Goal: Task Accomplishment & Management: Complete application form

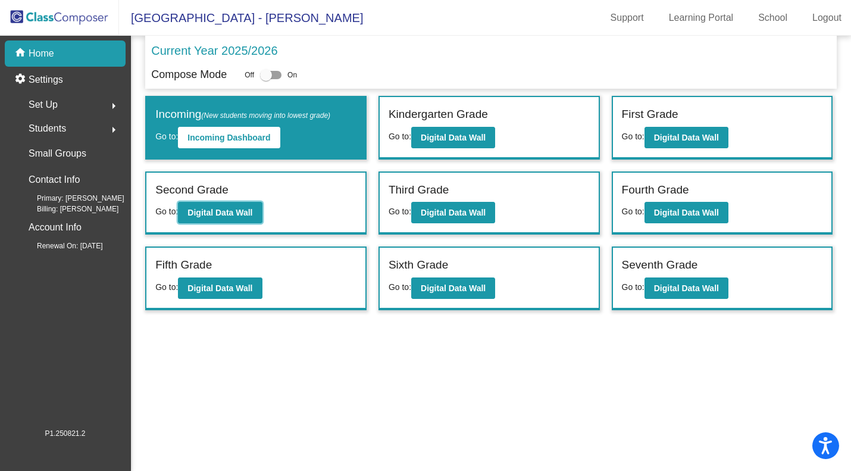
click at [215, 214] on b "Digital Data Wall" at bounding box center [219, 213] width 65 height 10
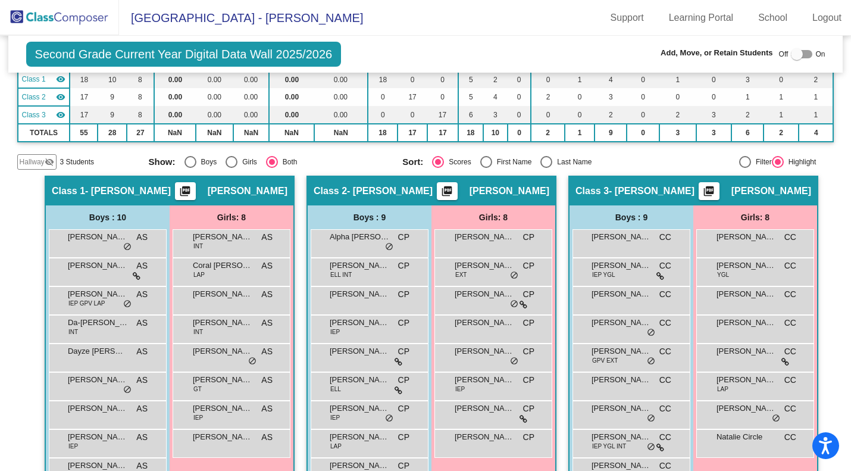
scroll to position [174, 0]
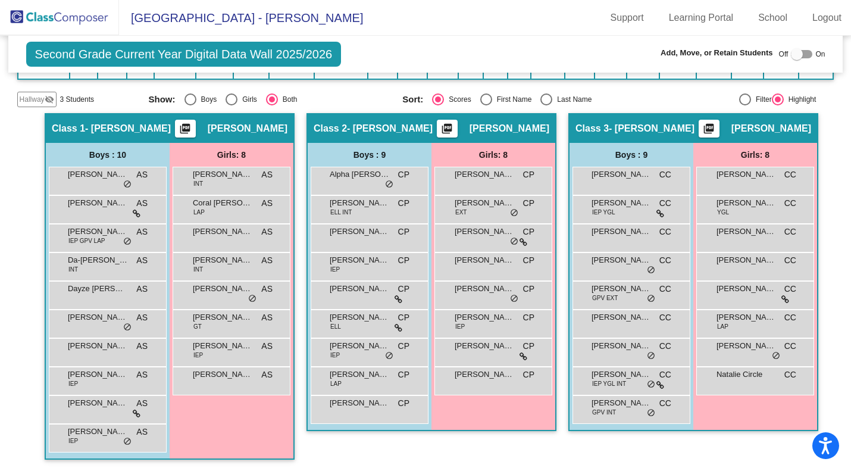
click at [546, 102] on div "Select an option" at bounding box center [546, 99] width 12 height 12
click at [546, 105] on input "Last Name" at bounding box center [546, 105] width 1 height 1
radio input "true"
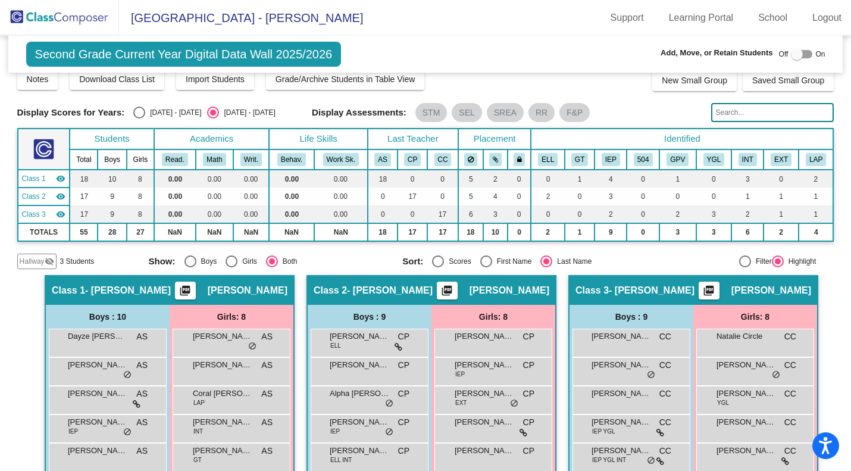
scroll to position [0, 0]
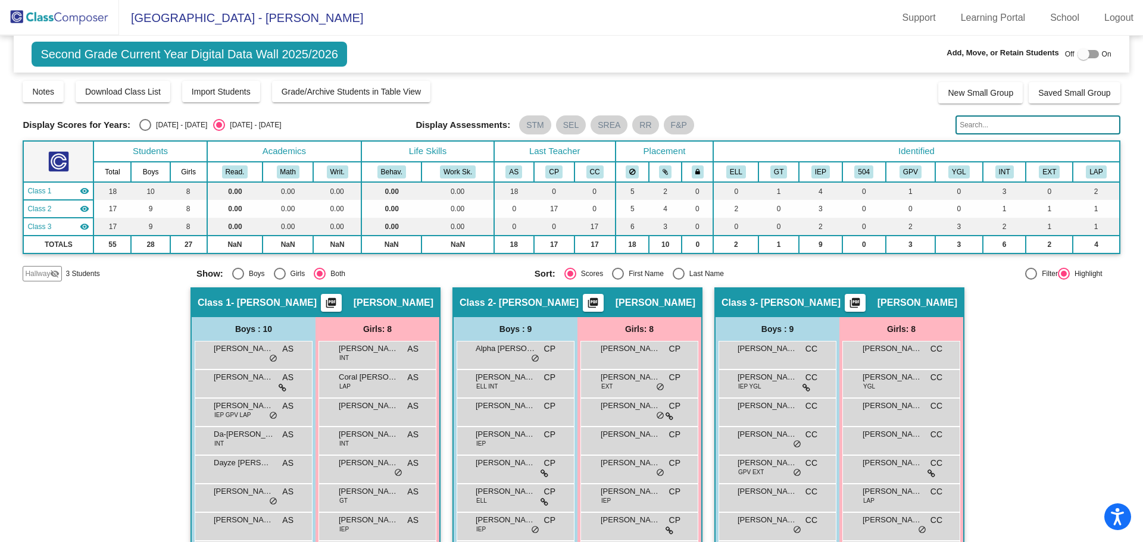
click at [89, 12] on img at bounding box center [59, 17] width 119 height 35
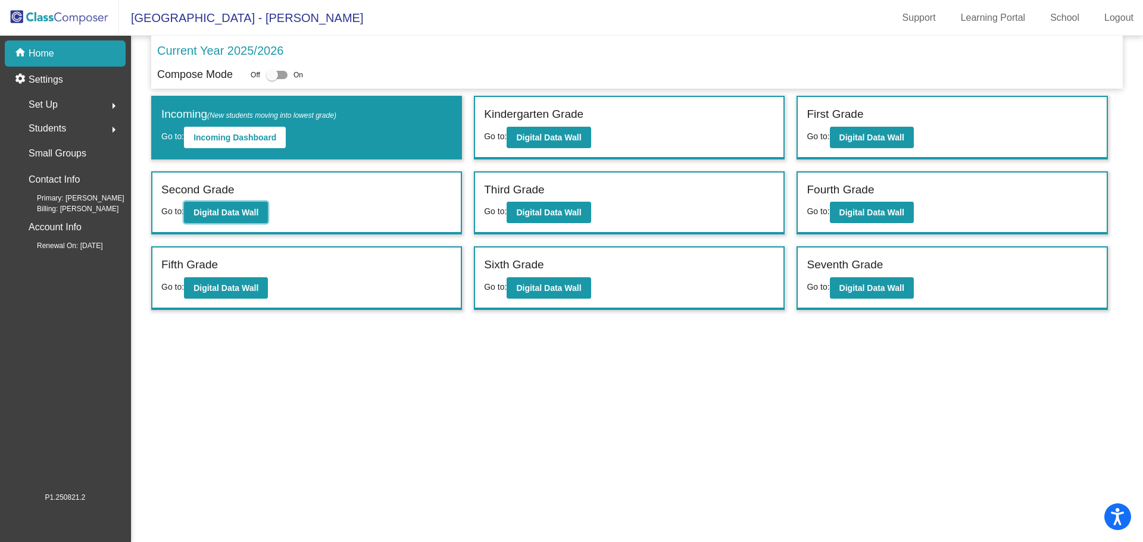
click at [258, 211] on b "Digital Data Wall" at bounding box center [225, 213] width 65 height 10
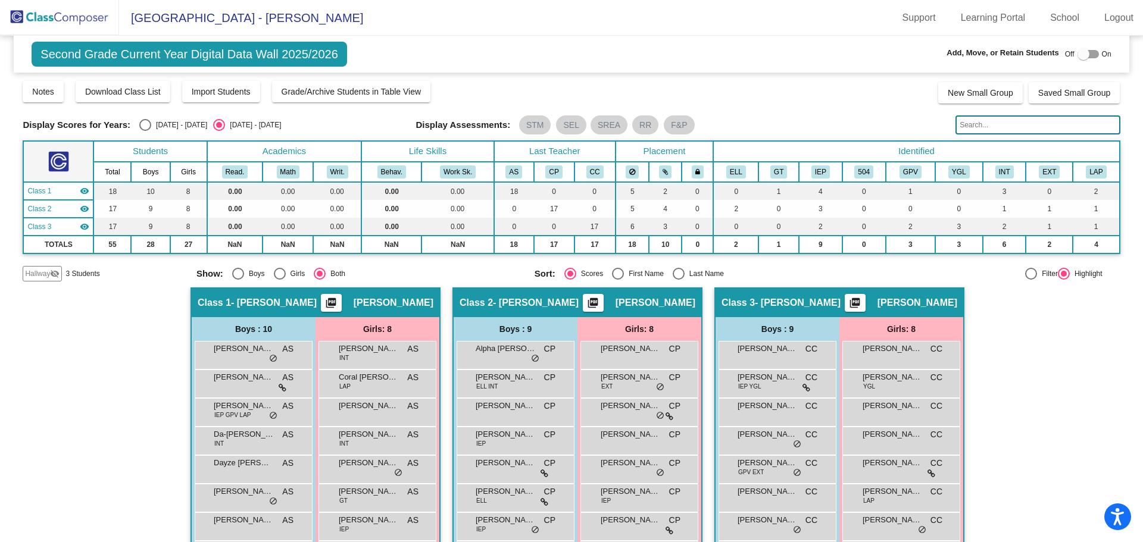
click at [1088, 57] on div at bounding box center [1087, 54] width 21 height 8
checkbox input "true"
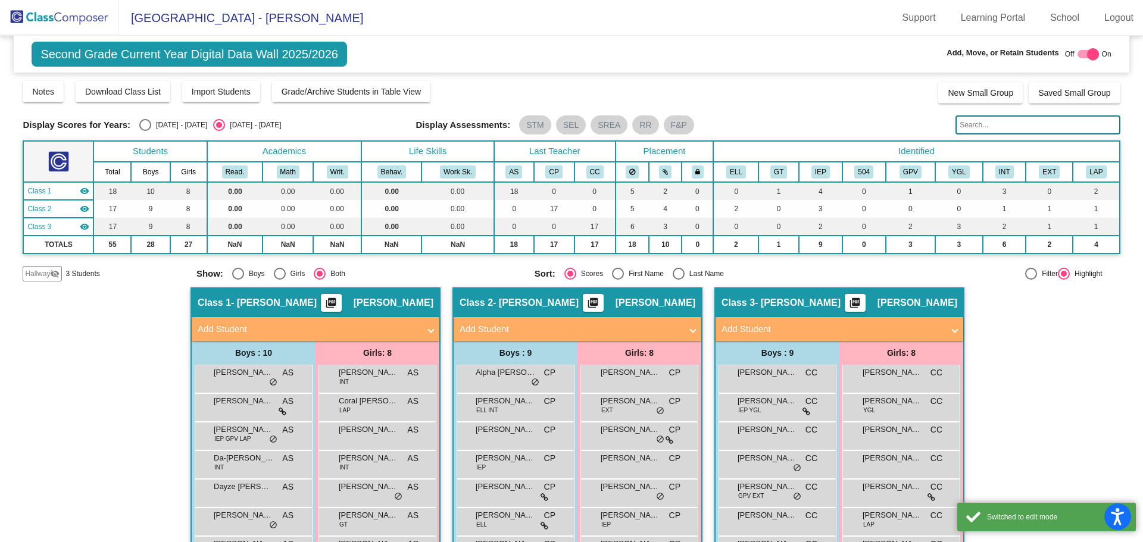
click at [769, 324] on mat-panel-title "Add Student" at bounding box center [831, 330] width 221 height 14
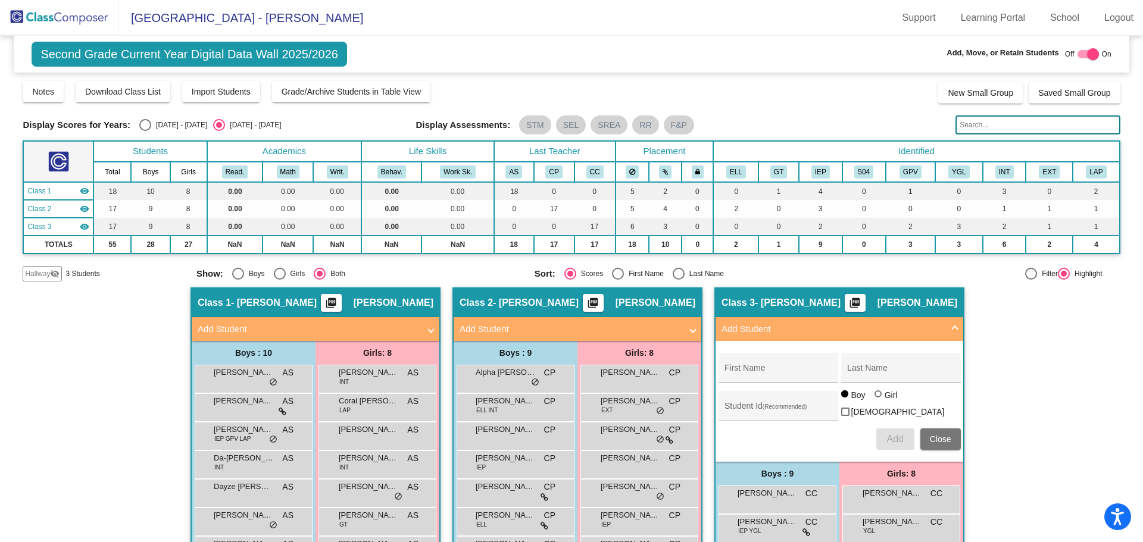
click at [771, 377] on input "First Name" at bounding box center [777, 373] width 107 height 10
type input "[PERSON_NAME]"
click at [876, 398] on div at bounding box center [877, 393] width 7 height 7
click at [878, 400] on input "Girl" at bounding box center [878, 400] width 1 height 1
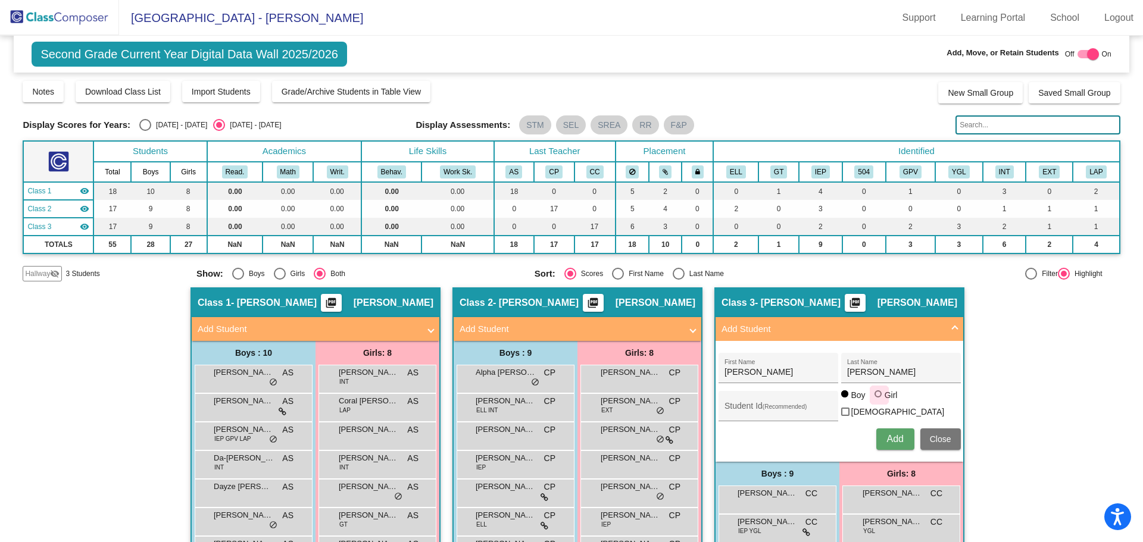
radio input "true"
click at [899, 439] on span "Add" at bounding box center [894, 439] width 17 height 10
click at [930, 440] on span "Close" at bounding box center [940, 439] width 21 height 10
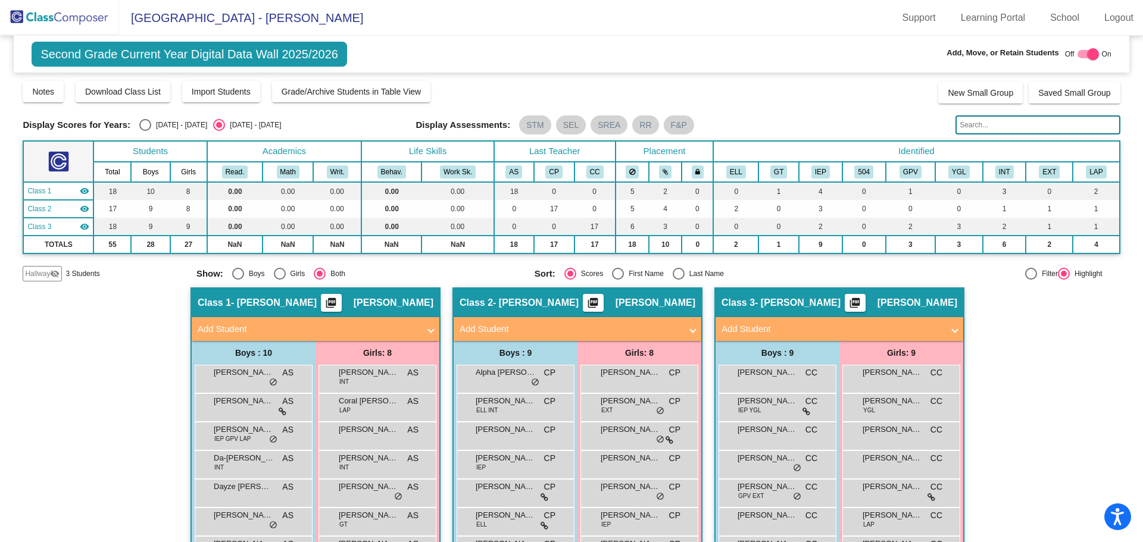
drag, startPoint x: 80, startPoint y: 28, endPoint x: 115, endPoint y: 33, distance: 34.9
click at [80, 28] on img at bounding box center [59, 17] width 119 height 35
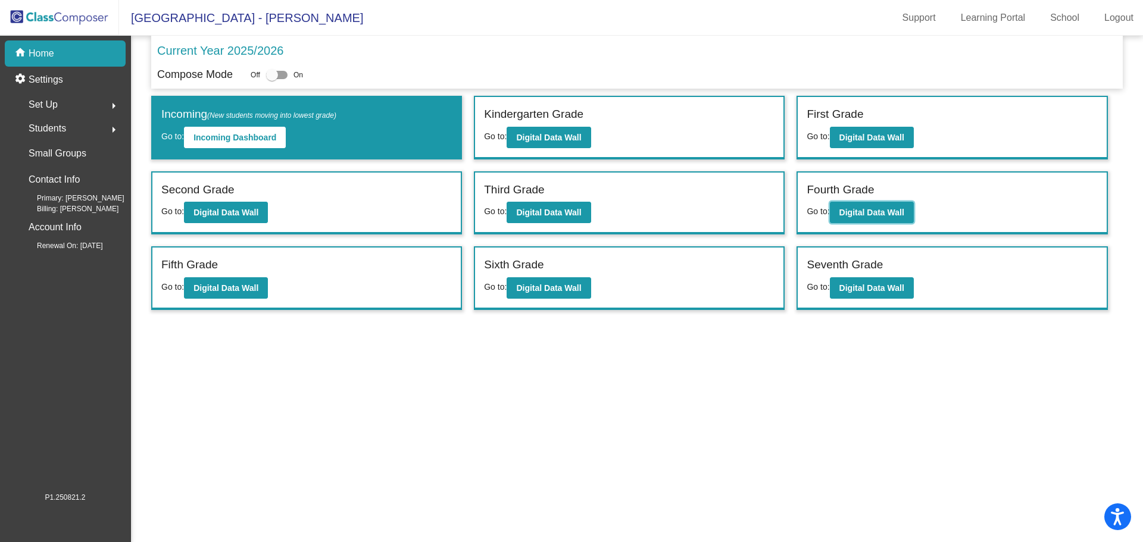
click at [862, 215] on b "Digital Data Wall" at bounding box center [871, 213] width 65 height 10
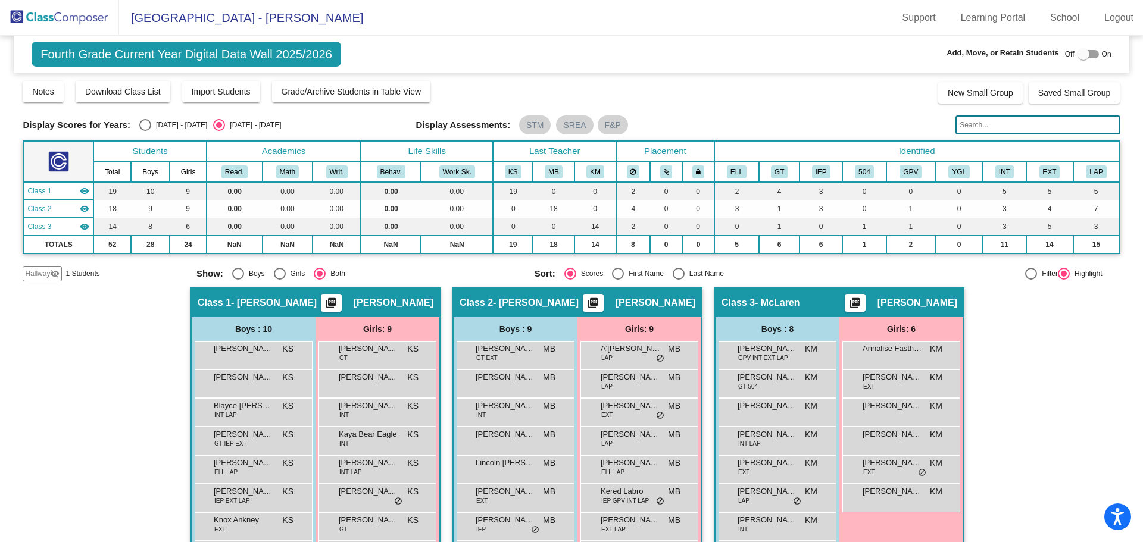
scroll to position [60, 0]
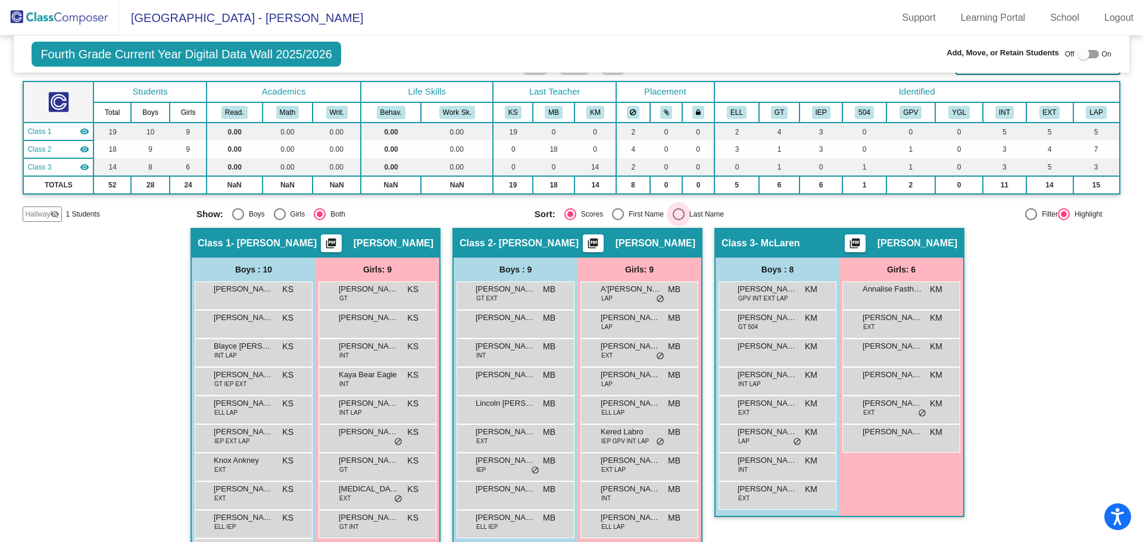
click at [678, 213] on div "Select an option" at bounding box center [678, 214] width 12 height 12
click at [678, 220] on input "Last Name" at bounding box center [678, 220] width 1 height 1
radio input "true"
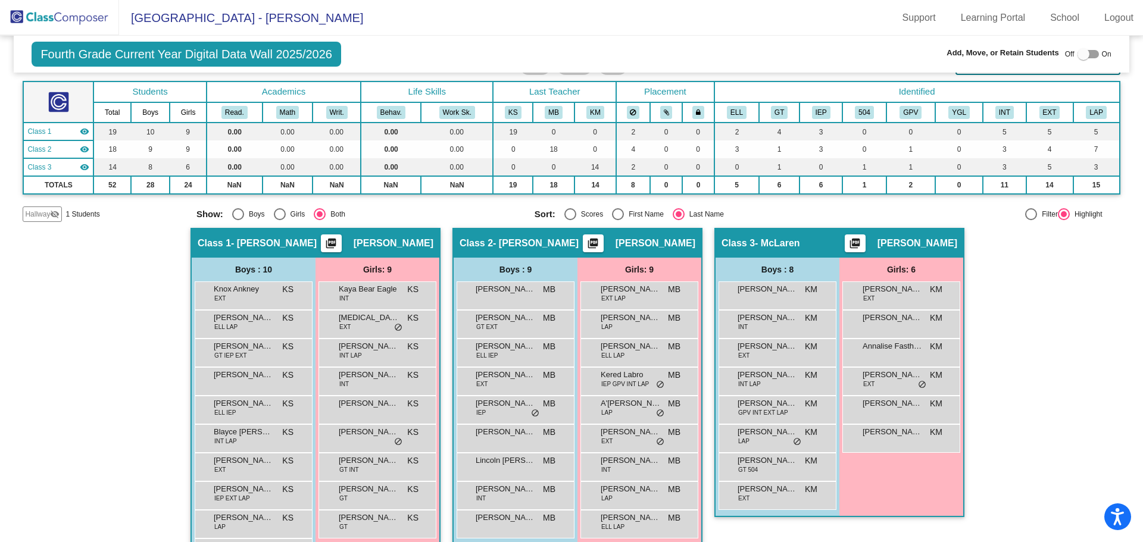
scroll to position [104, 0]
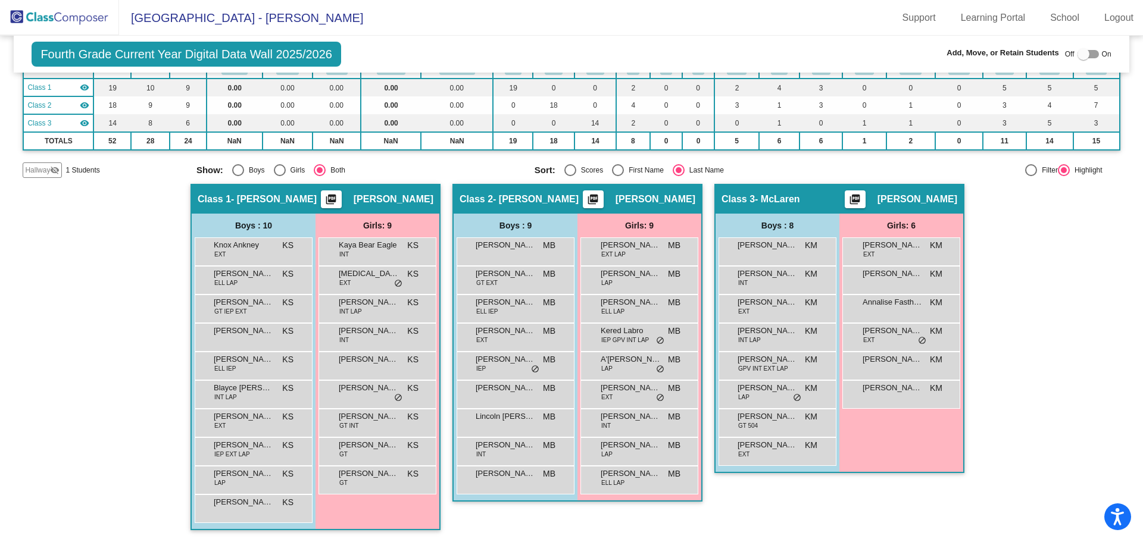
click at [1086, 55] on div at bounding box center [1087, 54] width 21 height 8
checkbox input "true"
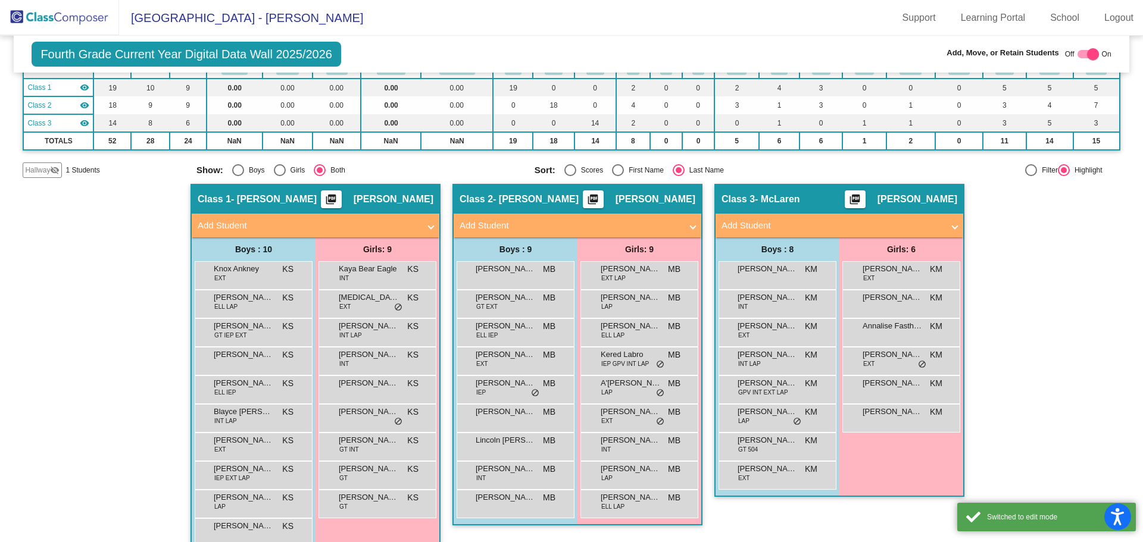
click at [644, 229] on mat-panel-title "Add Student" at bounding box center [569, 226] width 221 height 14
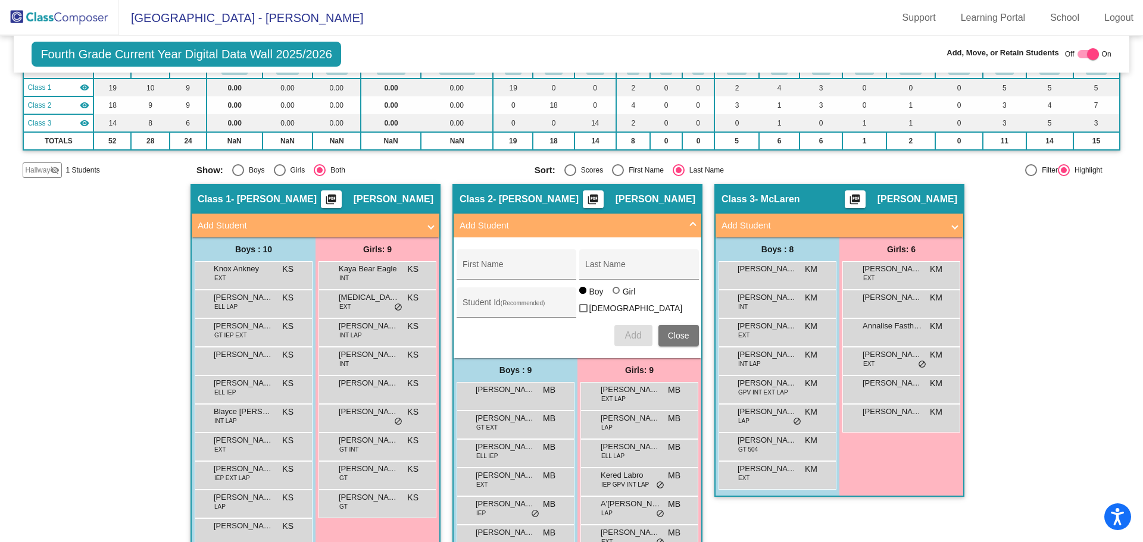
click at [547, 271] on input "First Name" at bounding box center [515, 269] width 107 height 10
type input "Dancia"
type input "[PERSON_NAME]"
click at [668, 331] on span "Close" at bounding box center [678, 336] width 21 height 10
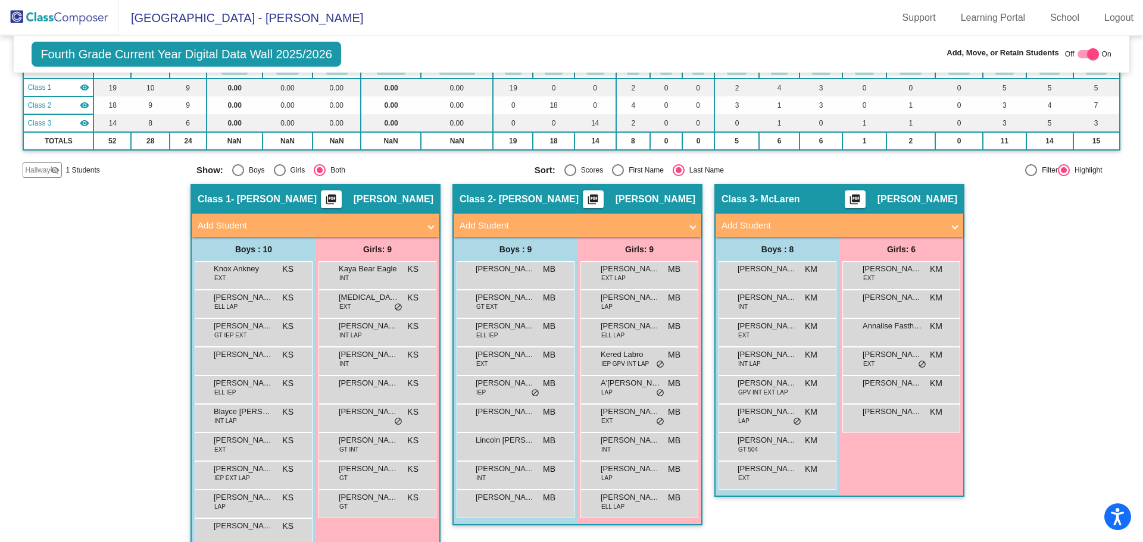
click at [49, 17] on img at bounding box center [59, 17] width 119 height 35
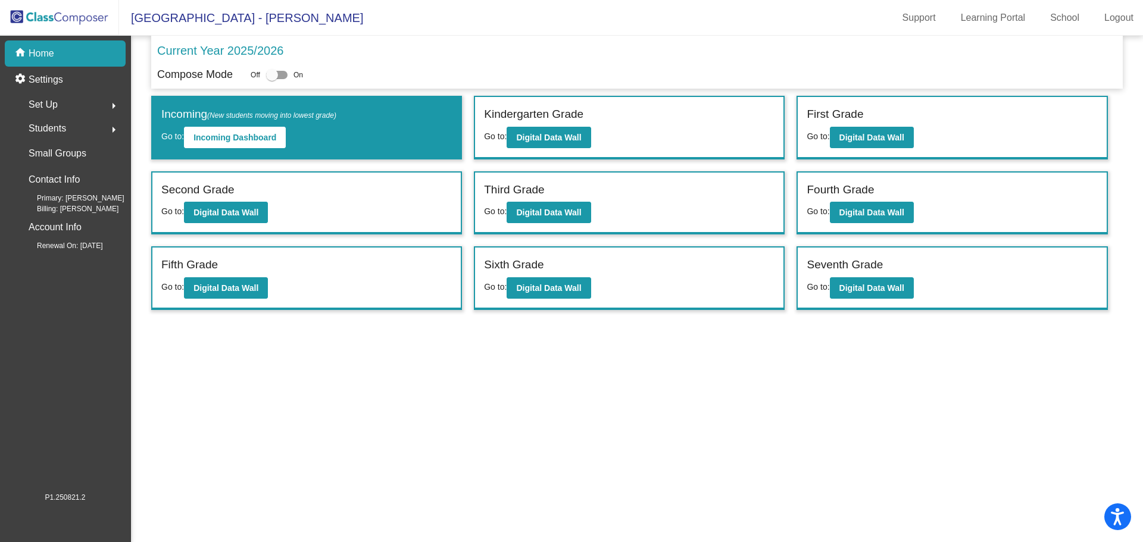
click at [102, 129] on div "Students arrow_right" at bounding box center [69, 129] width 114 height 24
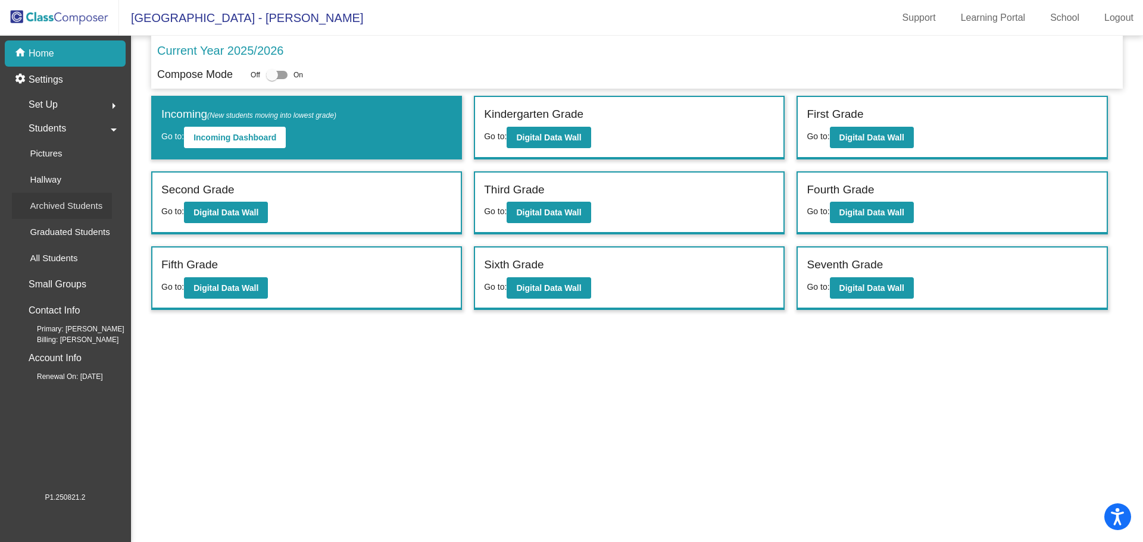
click at [51, 211] on p "Archived Students" at bounding box center [66, 206] width 73 height 14
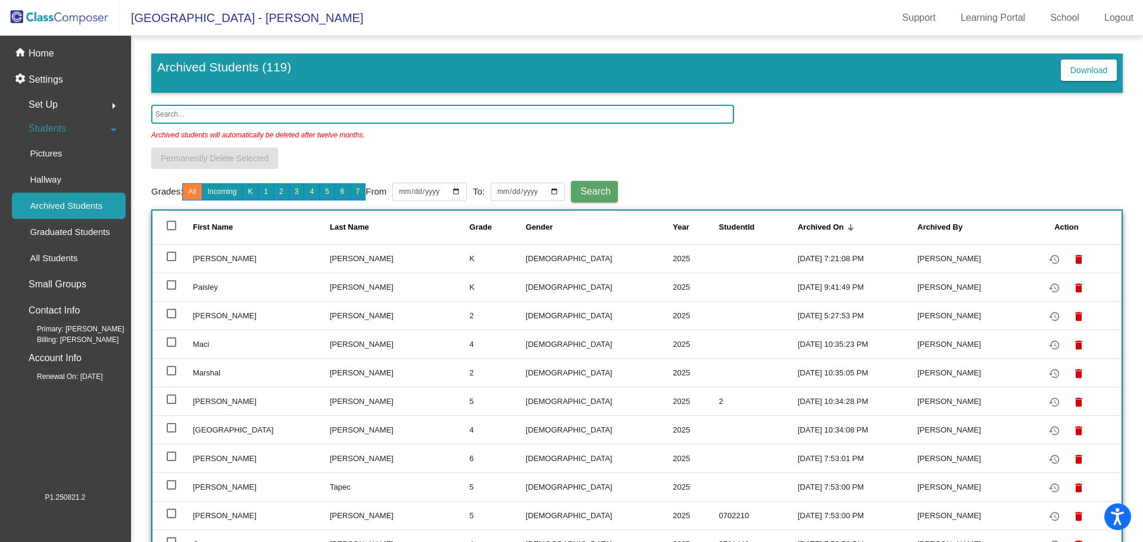
click at [209, 112] on input "text" at bounding box center [442, 114] width 583 height 19
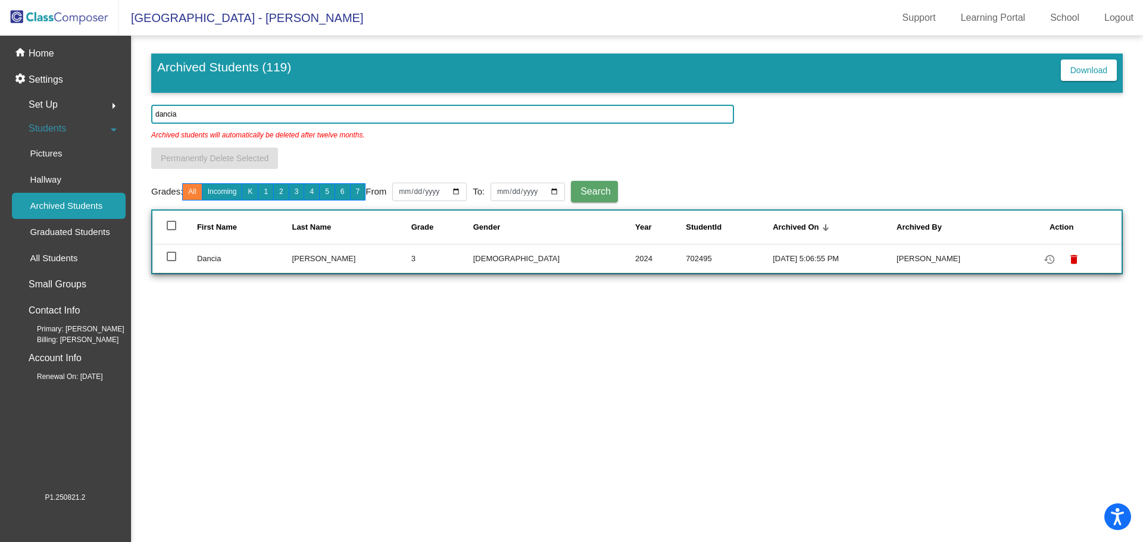
type input "dancia"
click at [171, 258] on div at bounding box center [172, 257] width 10 height 10
click at [171, 261] on input "select row 91" at bounding box center [171, 261] width 1 height 1
checkbox input "true"
click at [1045, 263] on mat-icon "restore" at bounding box center [1049, 259] width 14 height 14
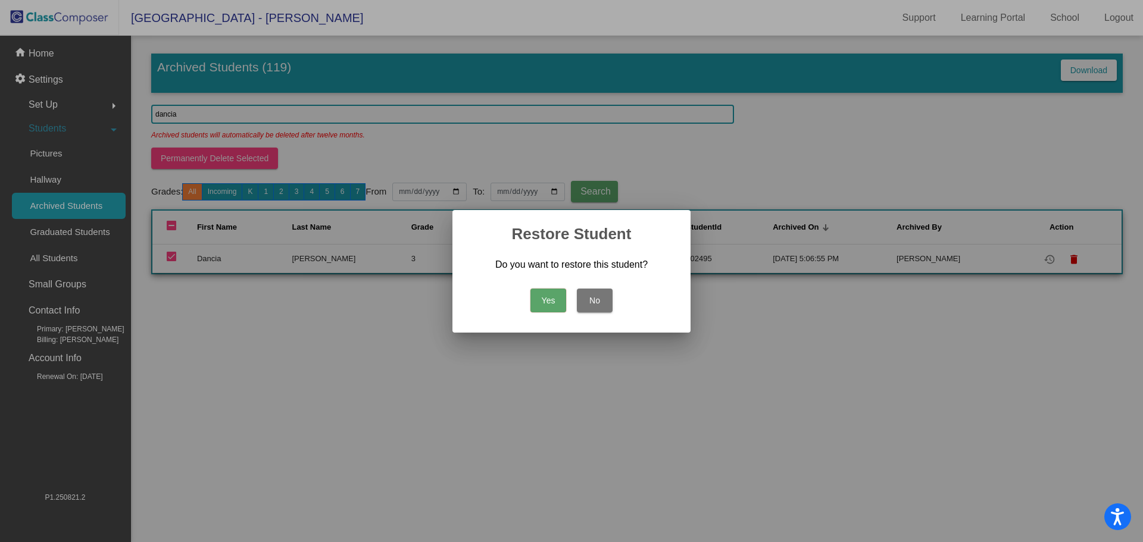
click at [542, 303] on button "Yes" at bounding box center [548, 301] width 36 height 24
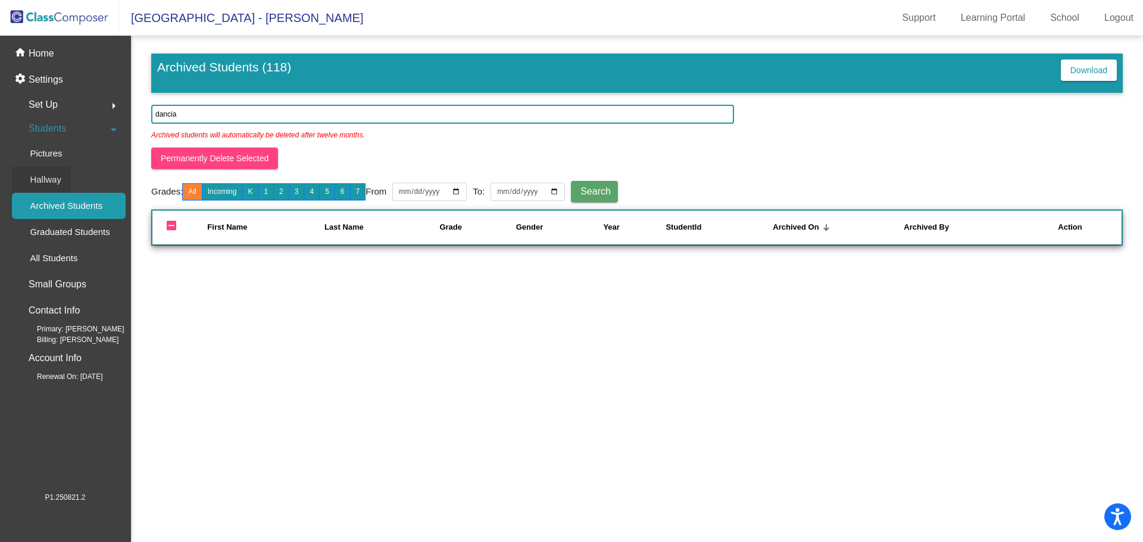
click at [48, 176] on p "Hallway" at bounding box center [46, 180] width 32 height 14
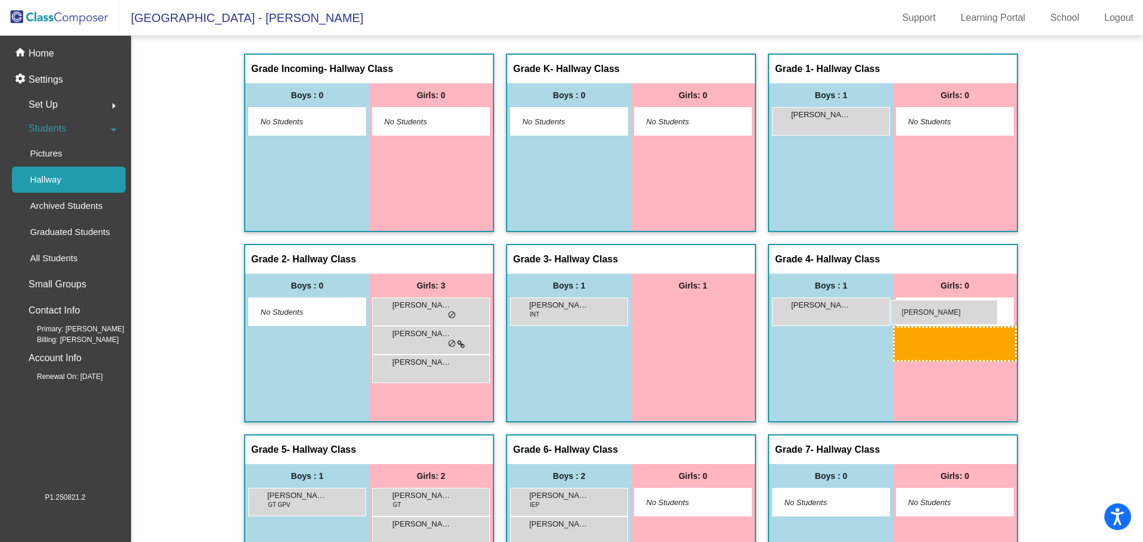
drag, startPoint x: 679, startPoint y: 314, endPoint x: 890, endPoint y: 300, distance: 211.7
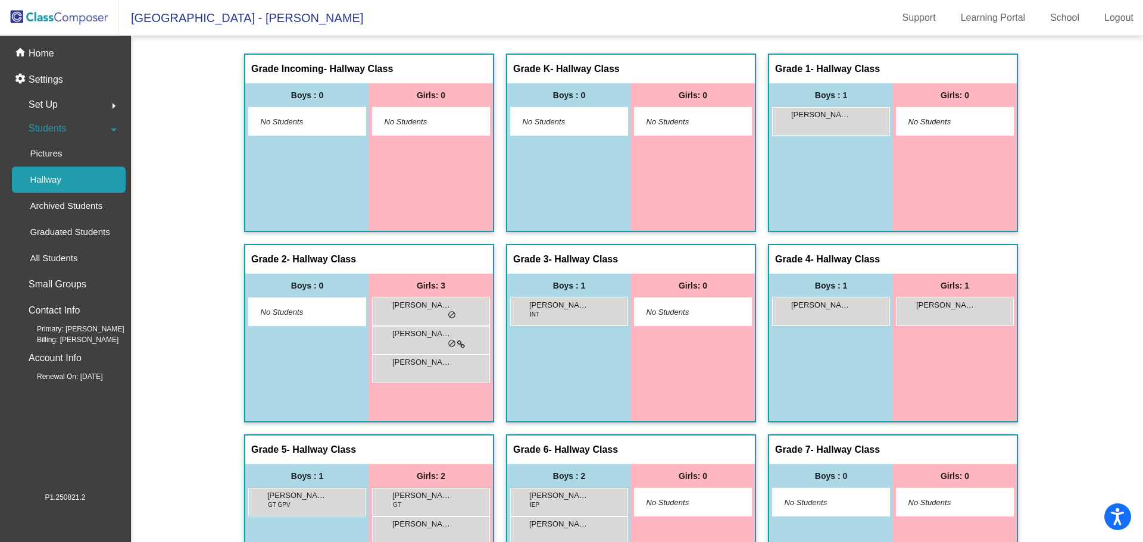
click at [44, 15] on img at bounding box center [59, 17] width 119 height 35
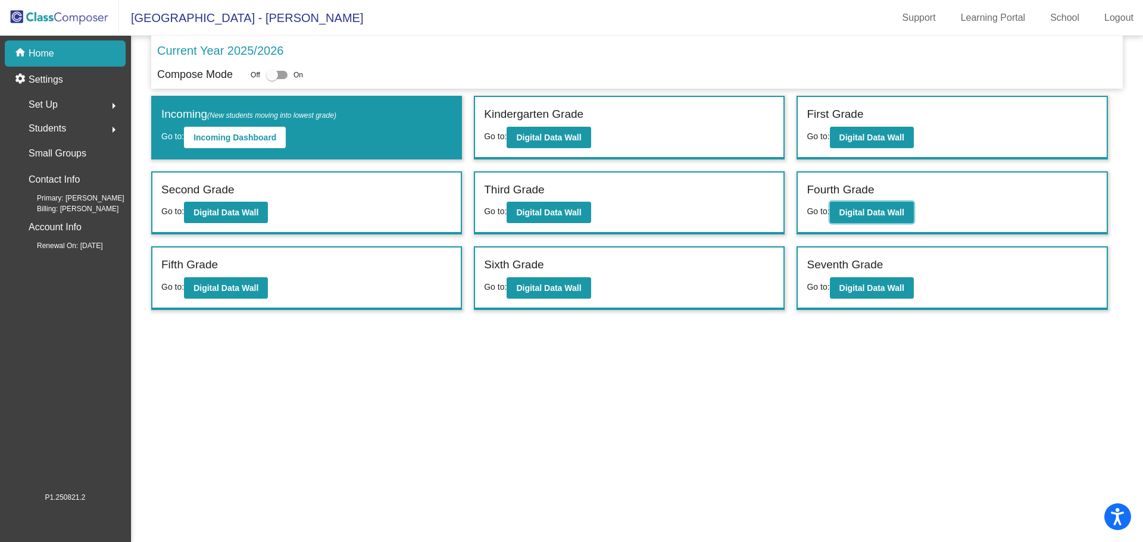
click at [844, 211] on b "Digital Data Wall" at bounding box center [871, 213] width 65 height 10
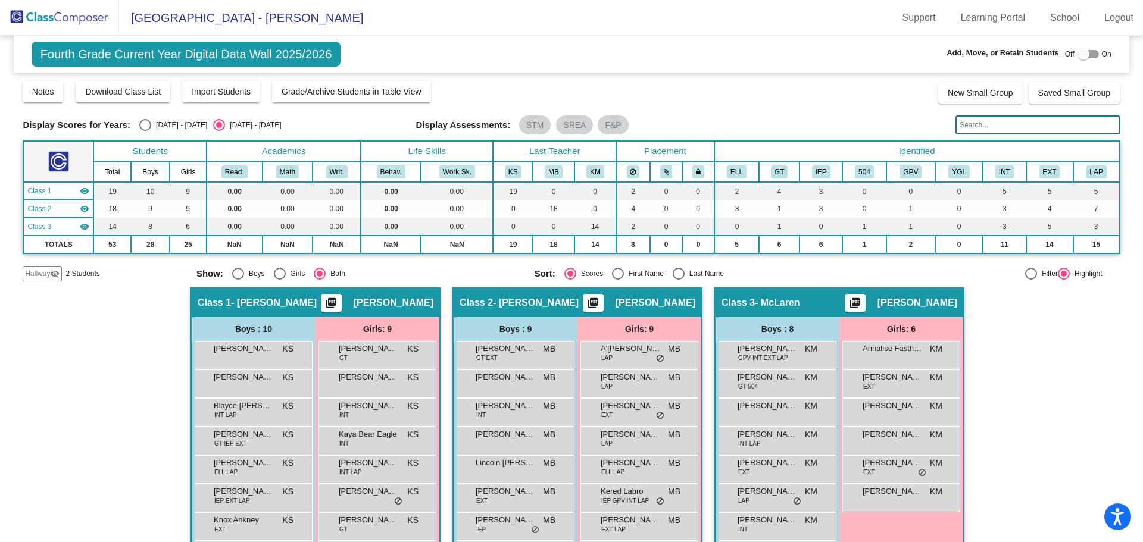
click at [42, 277] on span "Hallway" at bounding box center [37, 273] width 25 height 11
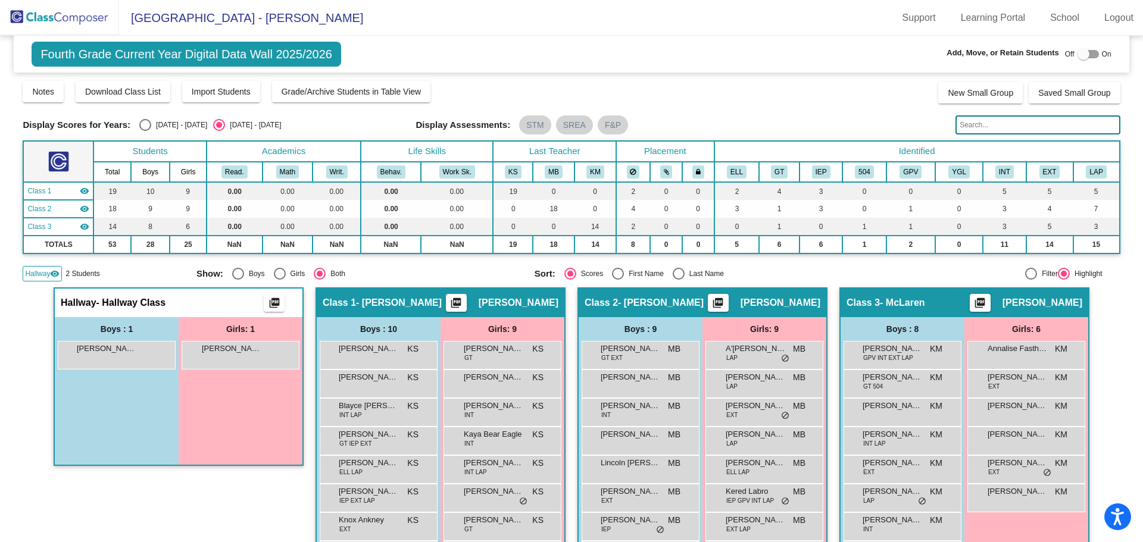
drag, startPoint x: 229, startPoint y: 360, endPoint x: 417, endPoint y: 323, distance: 191.6
click at [384, 361] on div "Hallway - Hallway Class picture_as_pdf Add Student First Name Last Name Student…" at bounding box center [571, 466] width 1097 height 358
click at [1081, 51] on div at bounding box center [1083, 54] width 12 height 12
checkbox input "true"
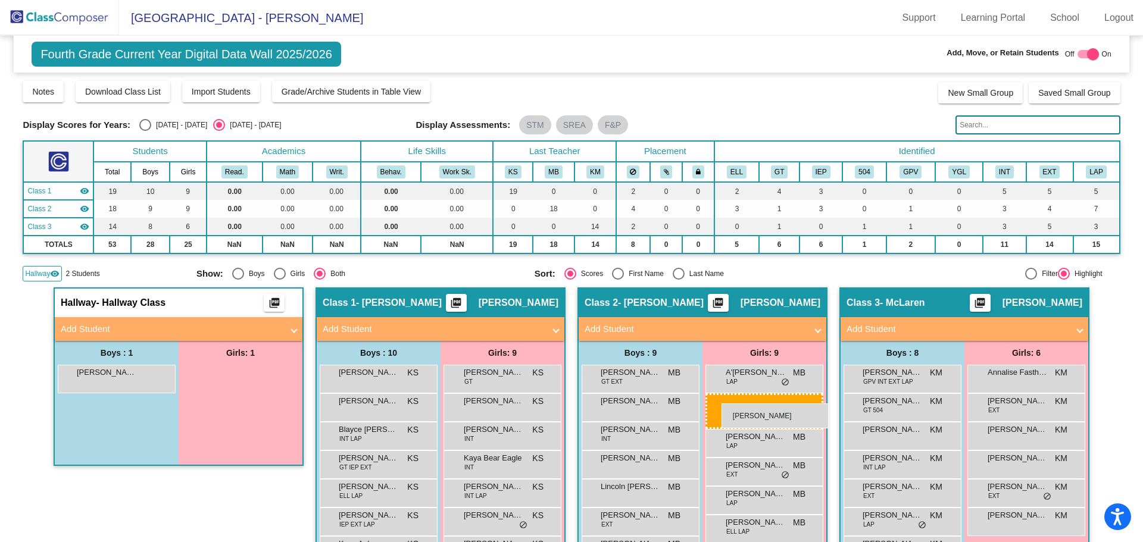
drag, startPoint x: 236, startPoint y: 377, endPoint x: 721, endPoint y: 403, distance: 486.3
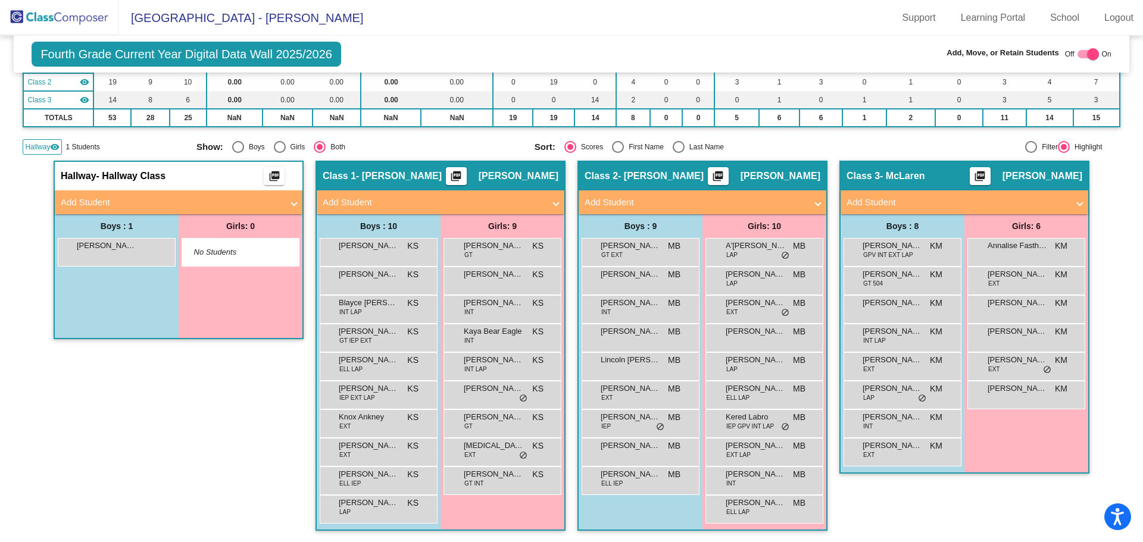
scroll to position [127, 0]
click at [675, 143] on div "Select an option" at bounding box center [678, 146] width 12 height 12
click at [678, 152] on input "Last Name" at bounding box center [678, 152] width 1 height 1
radio input "true"
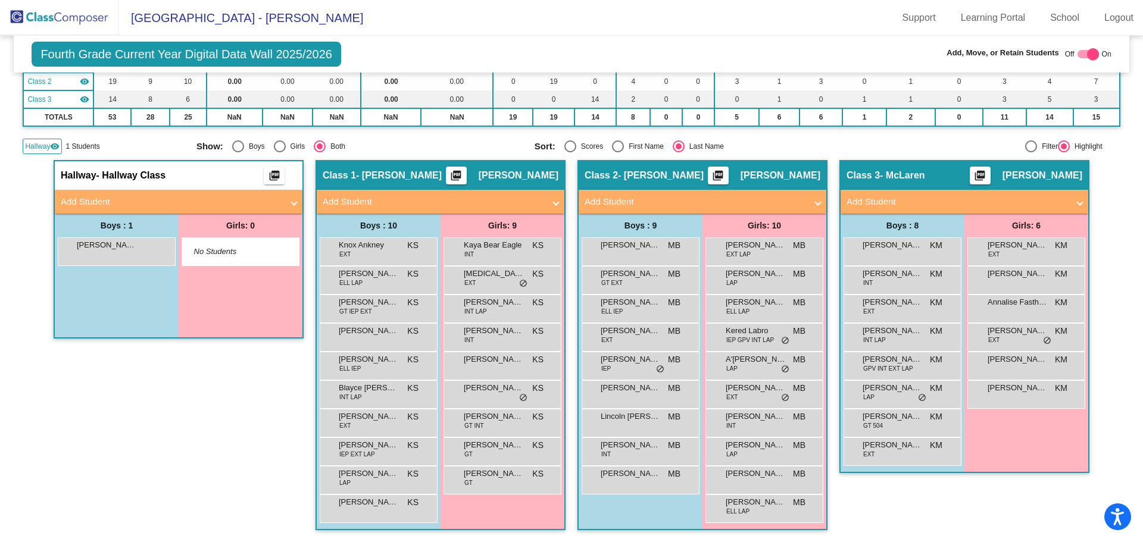
click at [94, 29] on img at bounding box center [59, 17] width 119 height 35
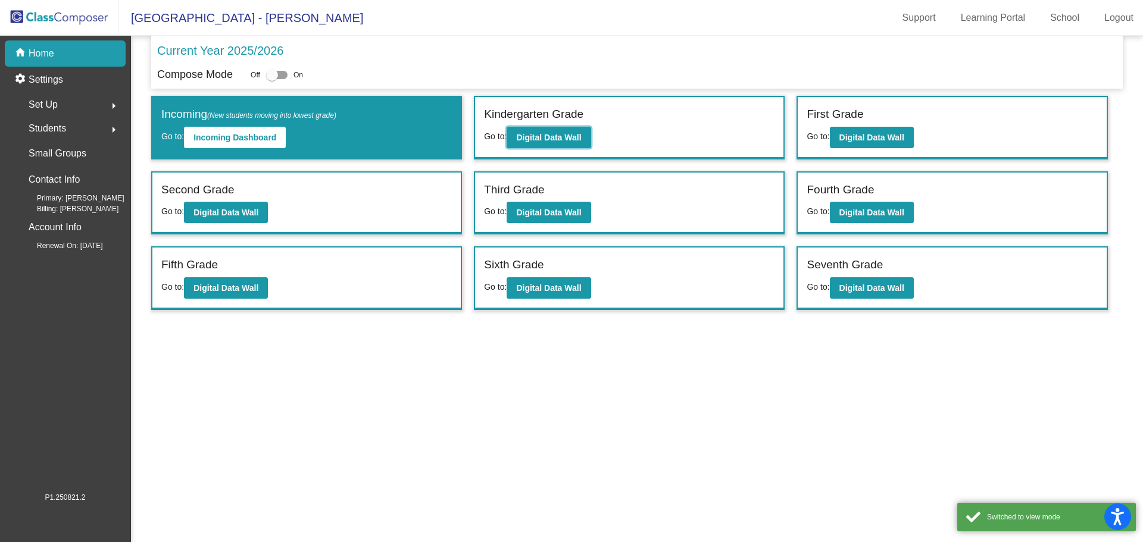
click at [556, 136] on b "Digital Data Wall" at bounding box center [548, 138] width 65 height 10
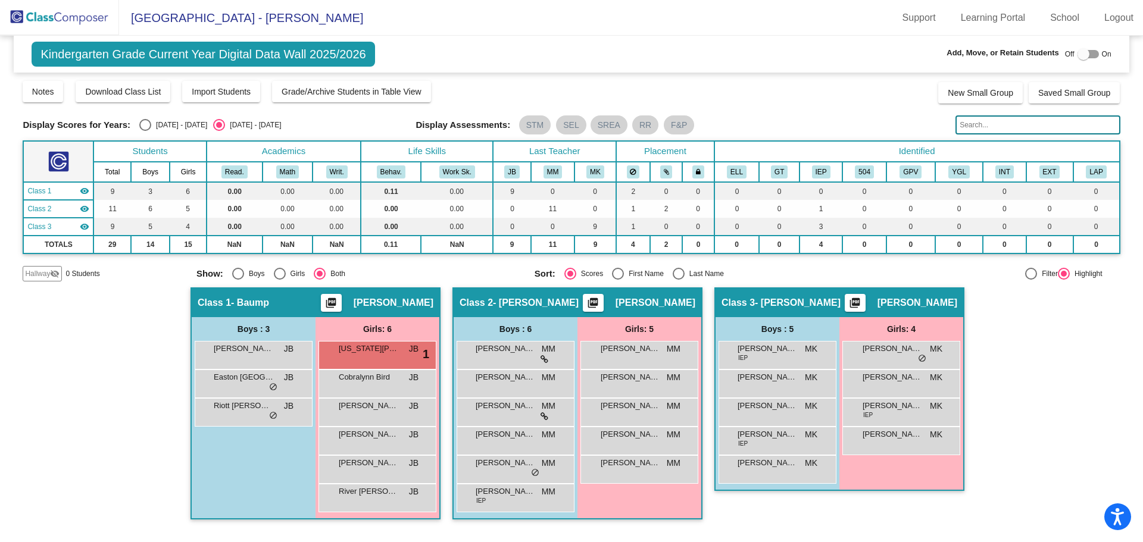
click at [1092, 55] on div at bounding box center [1087, 54] width 21 height 8
checkbox input "true"
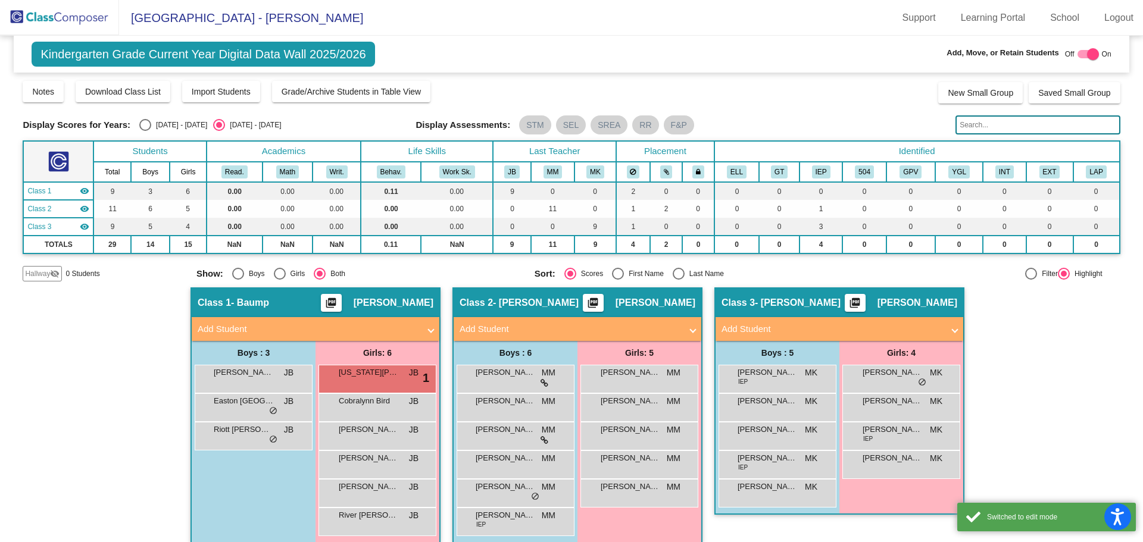
click at [812, 330] on mat-panel-title "Add Student" at bounding box center [831, 330] width 221 height 14
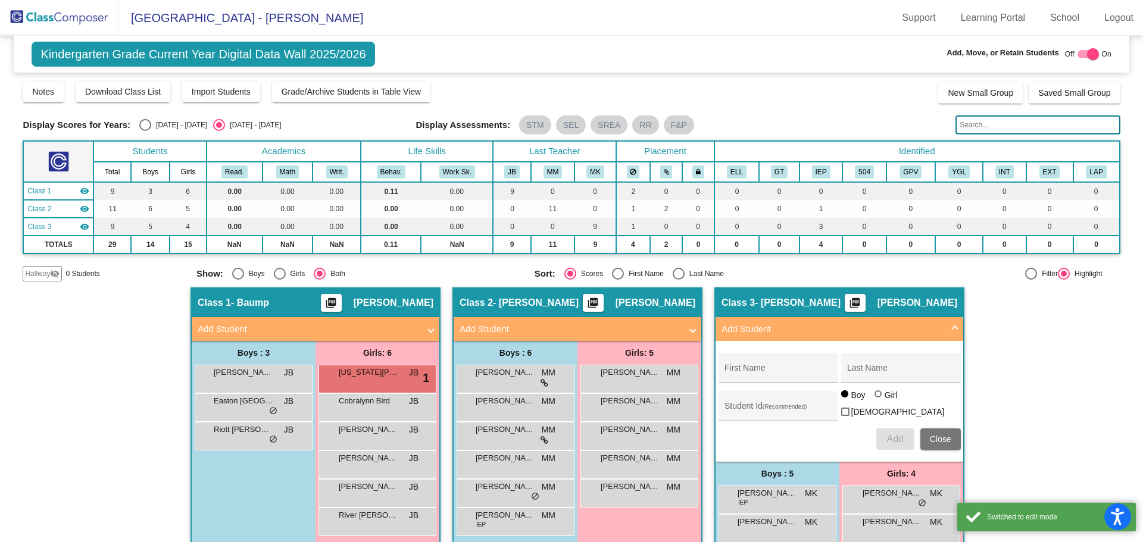
click at [800, 366] on div "First Name" at bounding box center [777, 371] width 107 height 24
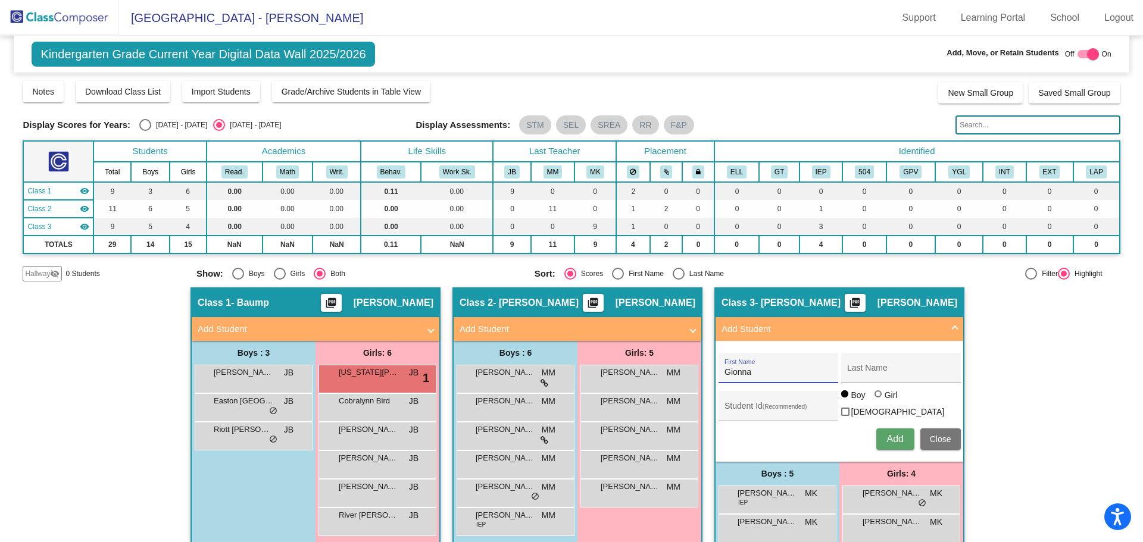
type input "Gionna"
type input "Pakootas"
click at [874, 398] on div at bounding box center [877, 393] width 7 height 7
click at [878, 400] on input "Girl" at bounding box center [878, 400] width 1 height 1
radio input "true"
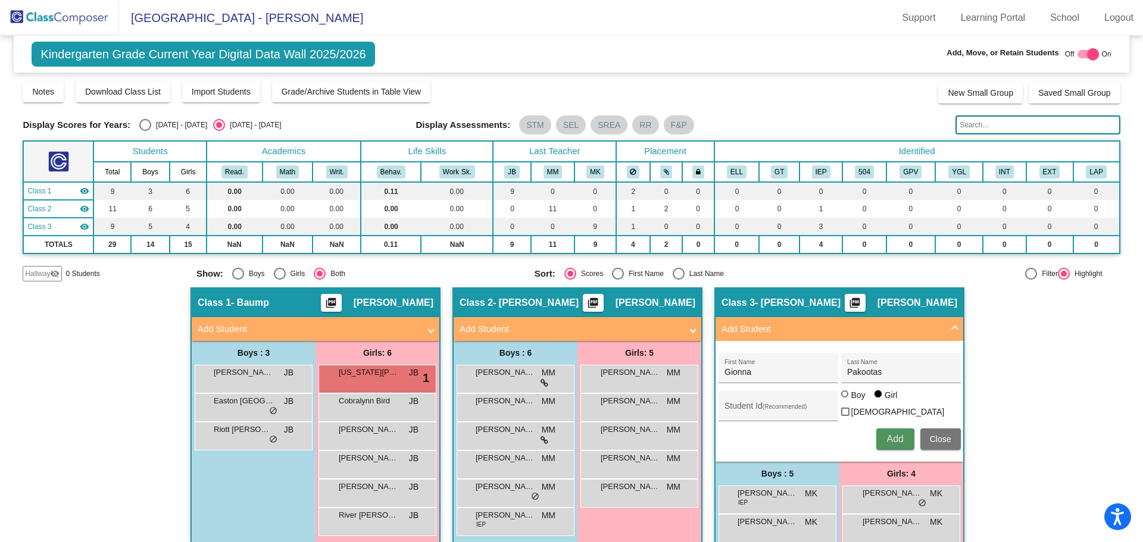
click at [902, 443] on button "Add" at bounding box center [895, 438] width 38 height 21
click at [947, 443] on button "Close" at bounding box center [940, 438] width 40 height 21
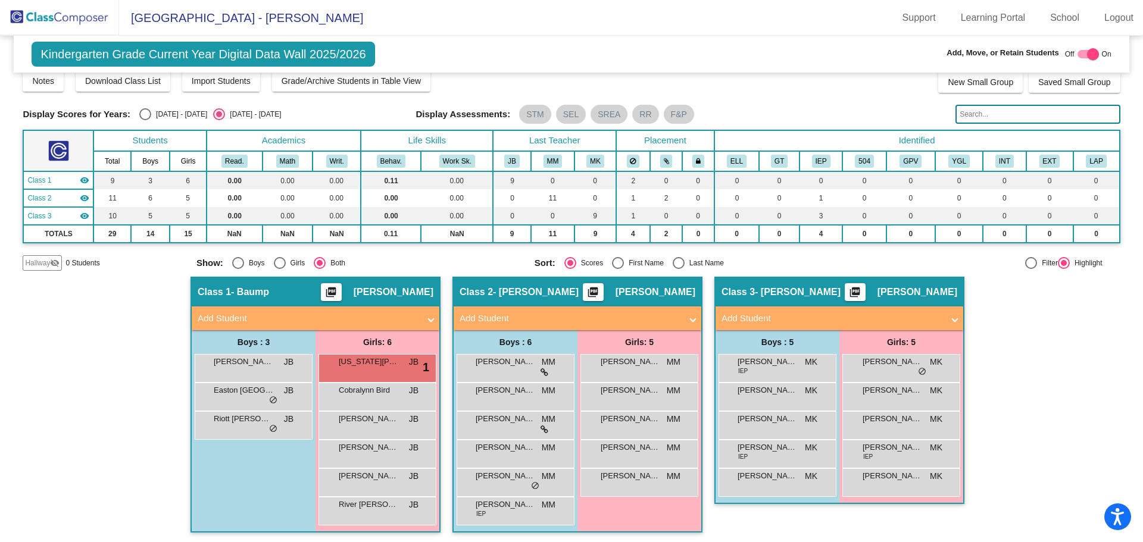
scroll to position [13, 0]
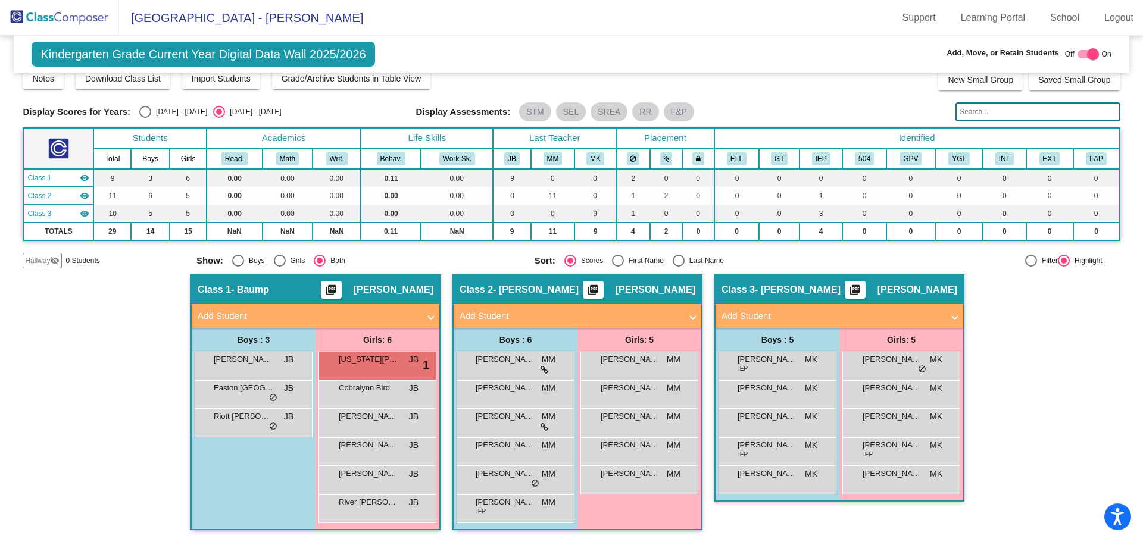
click at [88, 21] on img at bounding box center [59, 17] width 119 height 35
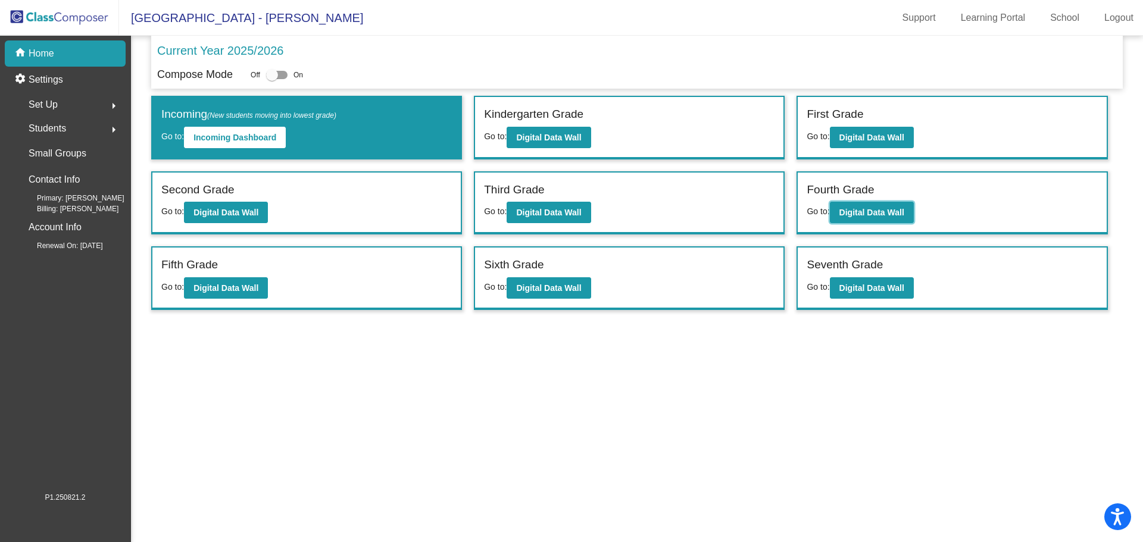
click at [884, 221] on button "Digital Data Wall" at bounding box center [872, 212] width 84 height 21
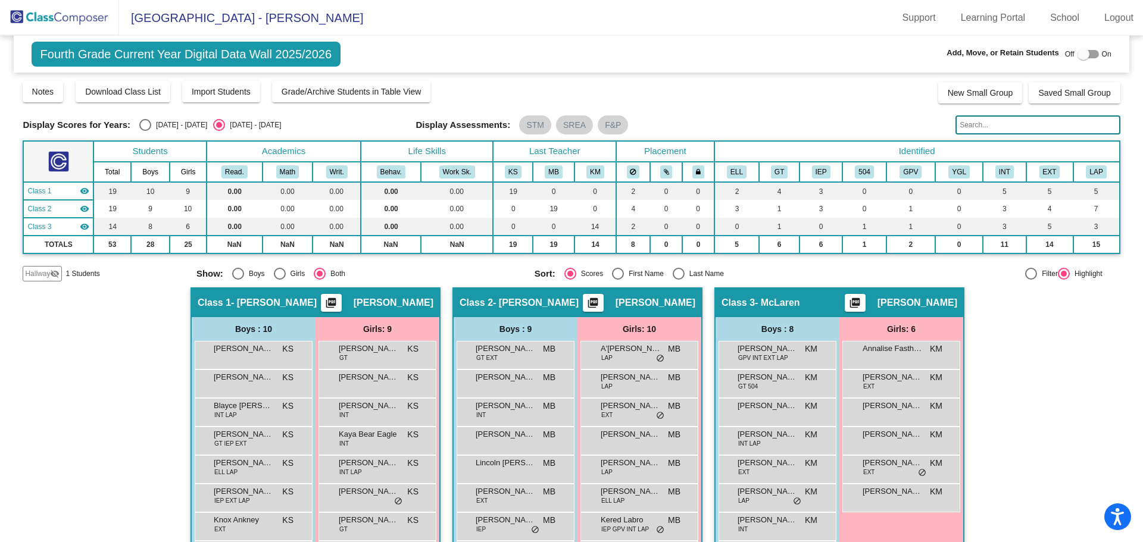
scroll to position [104, 0]
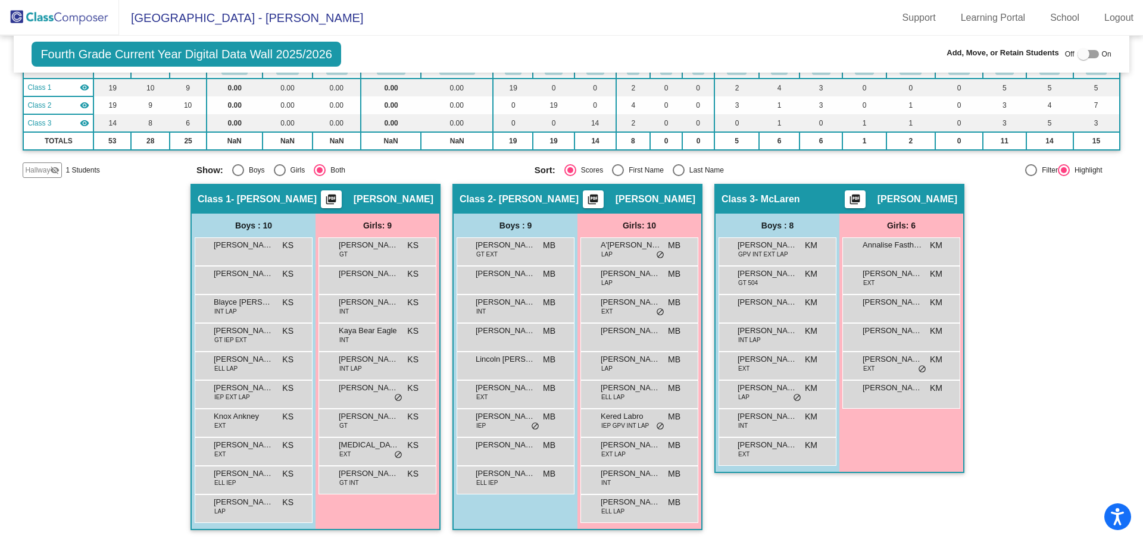
click at [677, 172] on div "Select an option" at bounding box center [678, 170] width 12 height 12
click at [678, 176] on input "Last Name" at bounding box center [678, 176] width 1 height 1
radio input "true"
click at [1084, 56] on div at bounding box center [1087, 54] width 21 height 8
checkbox input "true"
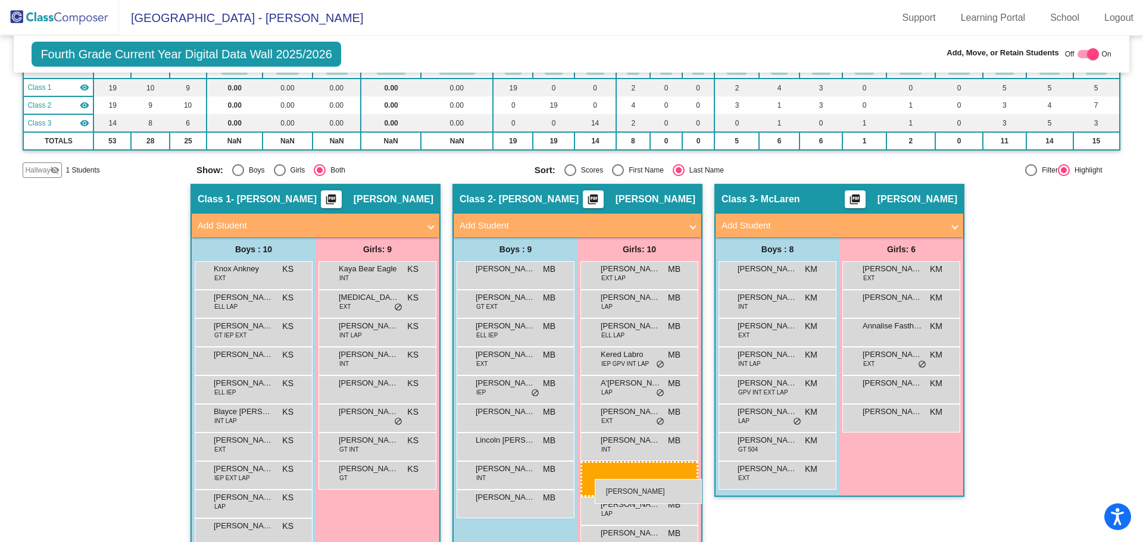
drag, startPoint x: 359, startPoint y: 512, endPoint x: 594, endPoint y: 479, distance: 237.3
